Goal: Entertainment & Leisure: Consume media (video, audio)

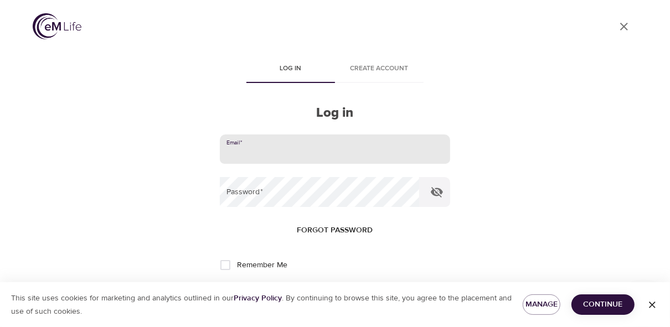
click at [258, 158] on input "email" at bounding box center [335, 150] width 230 height 30
type input "[EMAIL_ADDRESS][PERSON_NAME][DOMAIN_NAME]"
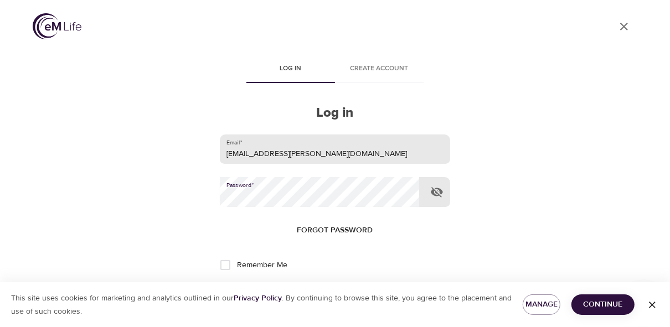
click at [308, 290] on button "Log in" at bounding box center [335, 301] width 54 height 23
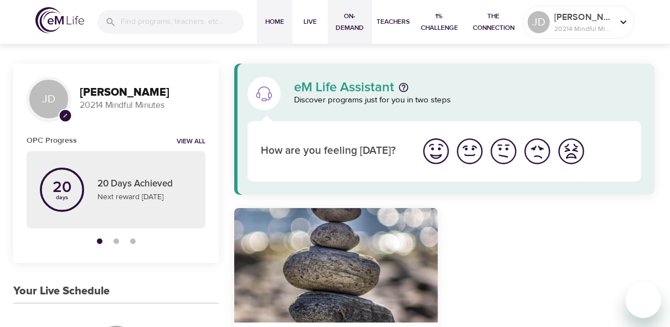
click at [349, 19] on span "On-Demand" at bounding box center [349, 22] width 35 height 23
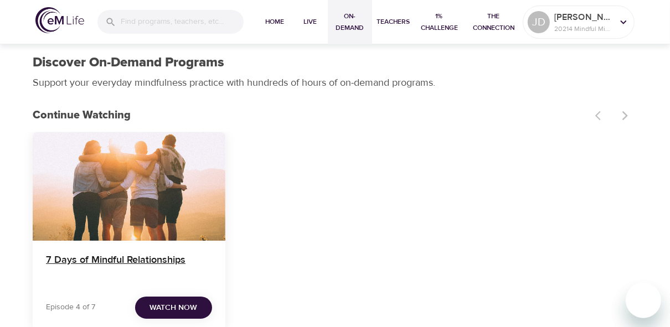
click at [127, 259] on h4 "7 Days of Mindful Relationships" at bounding box center [129, 267] width 166 height 27
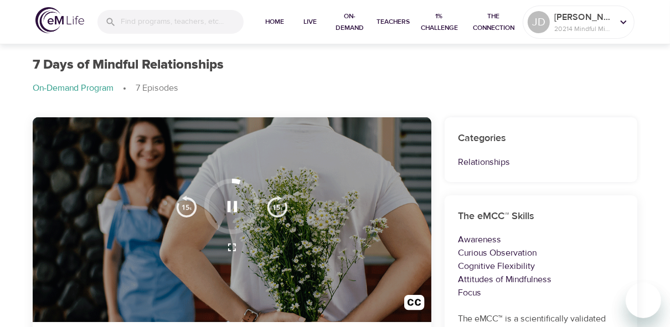
scroll to position [27, 0]
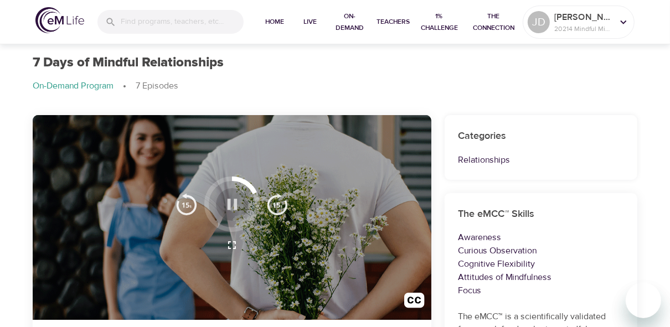
click at [229, 205] on icon "button" at bounding box center [232, 204] width 10 height 11
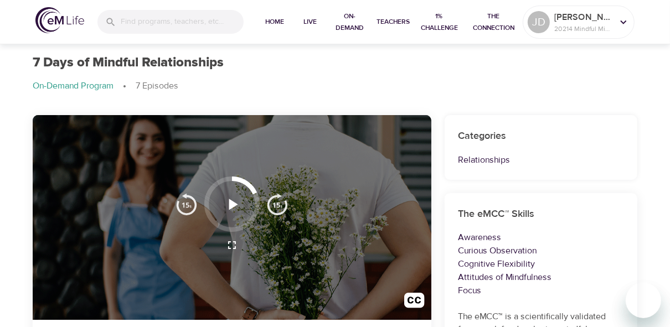
click at [366, 172] on div at bounding box center [232, 217] width 399 height 205
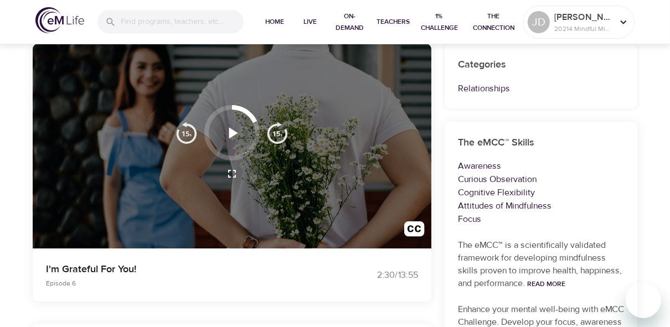
scroll to position [0, 0]
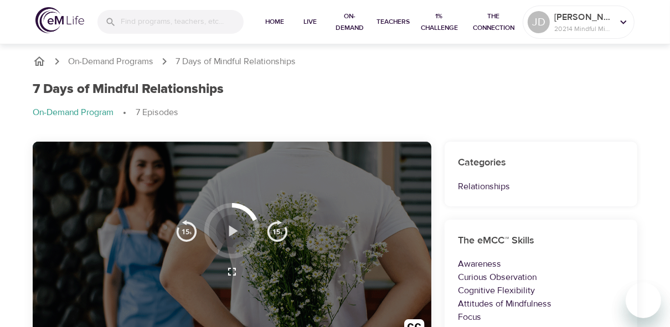
drag, startPoint x: 238, startPoint y: 236, endPoint x: 279, endPoint y: 236, distance: 41.0
click at [239, 236] on icon "button" at bounding box center [232, 231] width 19 height 19
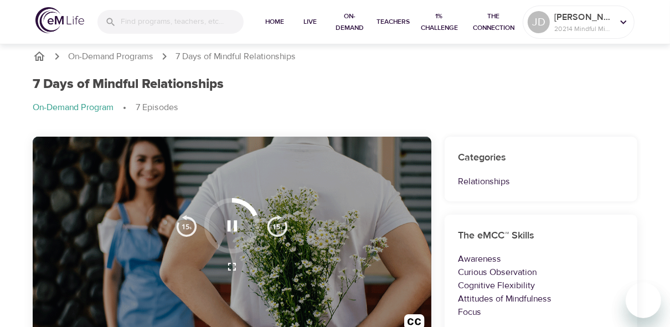
scroll to position [3, 0]
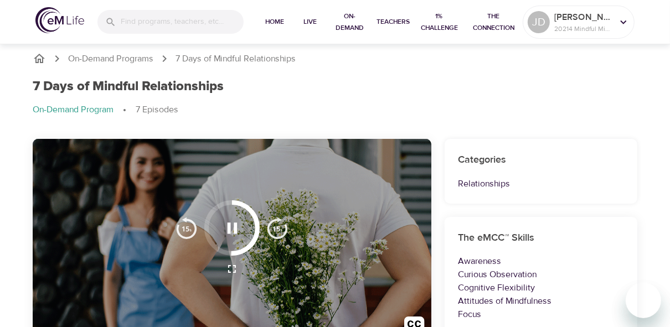
click at [465, 128] on div "7 Days of Mindful Relationships On-Demand Program 7 Episodes" at bounding box center [335, 102] width 618 height 60
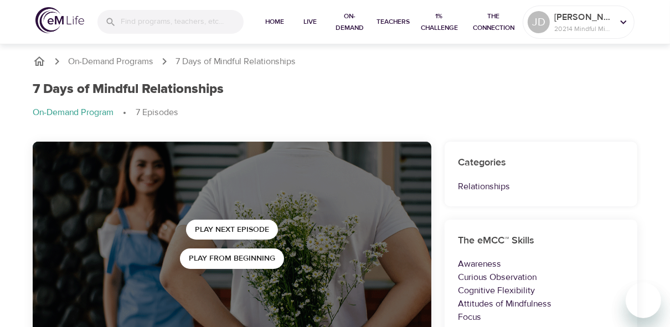
scroll to position [63, 0]
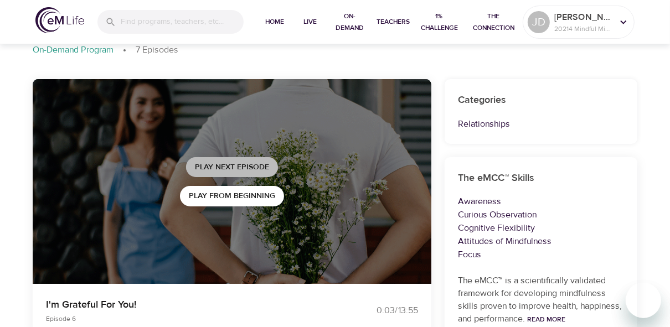
drag, startPoint x: 215, startPoint y: 164, endPoint x: 282, endPoint y: 155, distance: 67.7
click at [278, 156] on div "Play Next Episode Play from beginning" at bounding box center [232, 181] width 104 height 67
click at [222, 163] on span "Play Next Episode" at bounding box center [232, 168] width 74 height 14
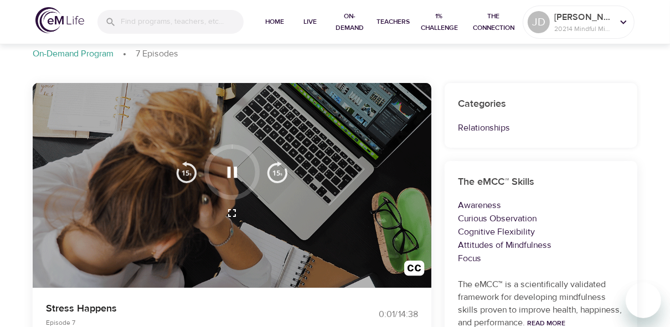
scroll to position [78, 0]
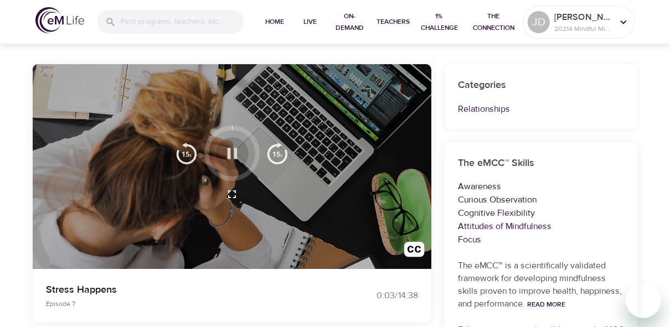
click at [233, 160] on icon "button" at bounding box center [232, 153] width 19 height 19
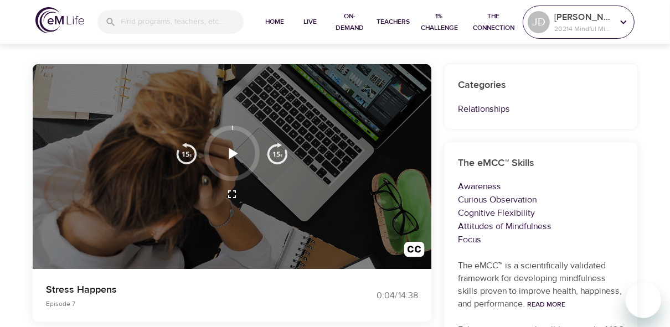
click at [499, 17] on p "[PERSON_NAME]" at bounding box center [583, 17] width 59 height 13
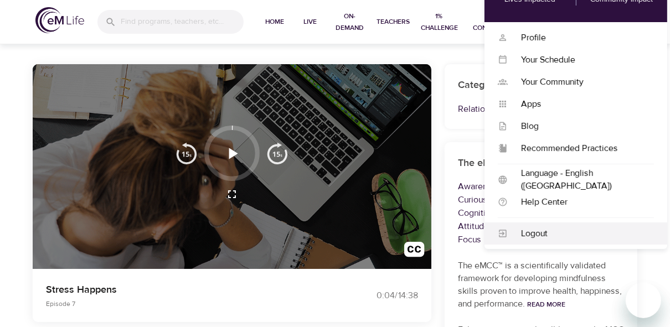
click at [499, 235] on div "Logout" at bounding box center [581, 234] width 146 height 13
